Goal: Task Accomplishment & Management: Use online tool/utility

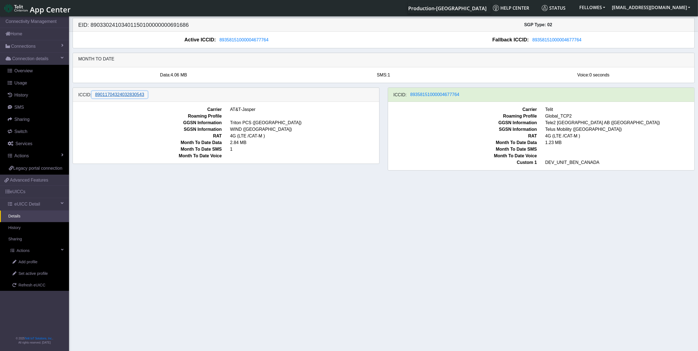
click at [123, 95] on span "89011704324032830543" at bounding box center [119, 94] width 49 height 5
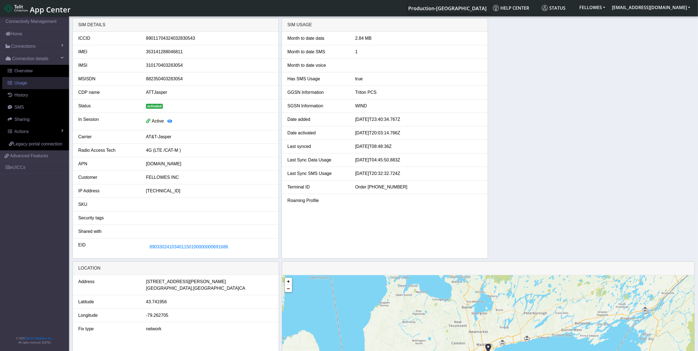
click at [42, 80] on link "Usage" at bounding box center [35, 83] width 67 height 12
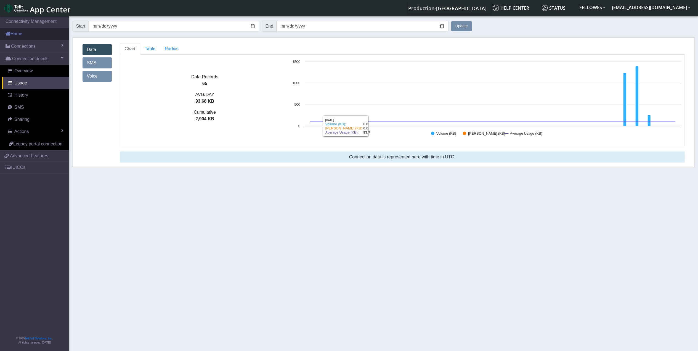
click at [36, 32] on link "Home" at bounding box center [34, 34] width 69 height 12
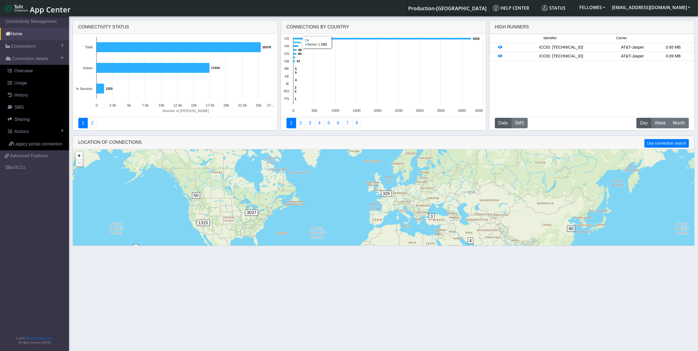
click at [295, 42] on icon at bounding box center [297, 43] width 8 height 2
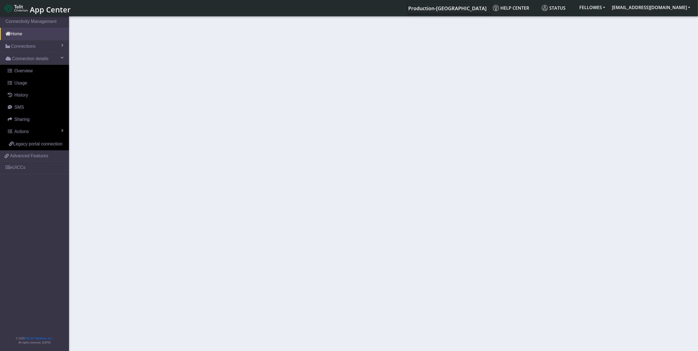
select select
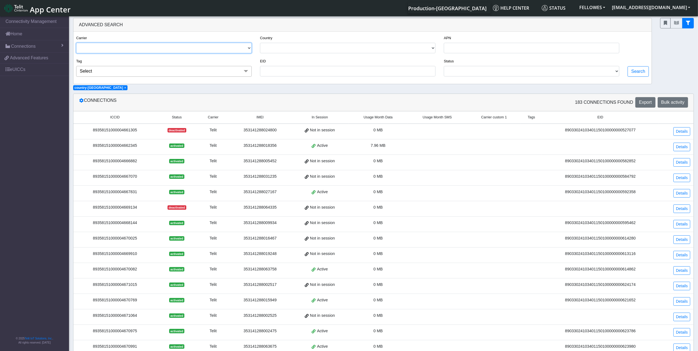
click at [141, 47] on select "TELIT AT&T-JASPER TELEFONICA" at bounding box center [163, 48] width 175 height 10
select select "telit"
click at [76, 43] on select "TELIT AT&T-JASPER TELEFONICA" at bounding box center [163, 48] width 175 height 10
click at [637, 75] on button "Search" at bounding box center [637, 71] width 21 height 10
select select
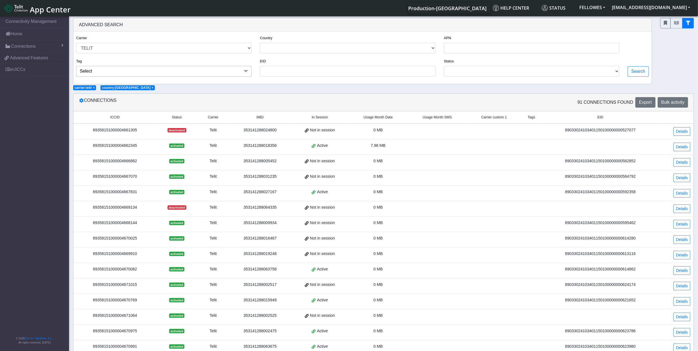
click at [384, 119] on span "Usage Month Data" at bounding box center [377, 117] width 29 height 5
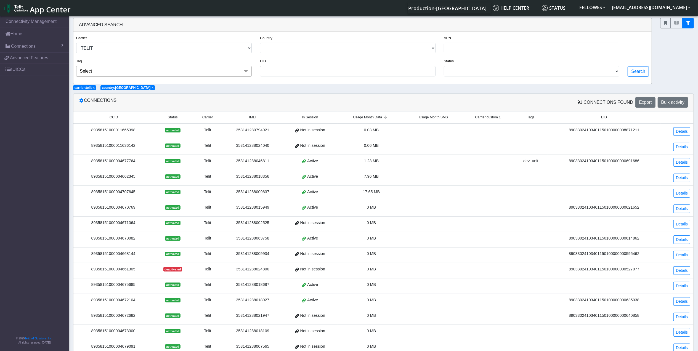
click at [376, 119] on span "Usage Month Data" at bounding box center [367, 117] width 29 height 5
